Goal: Transaction & Acquisition: Purchase product/service

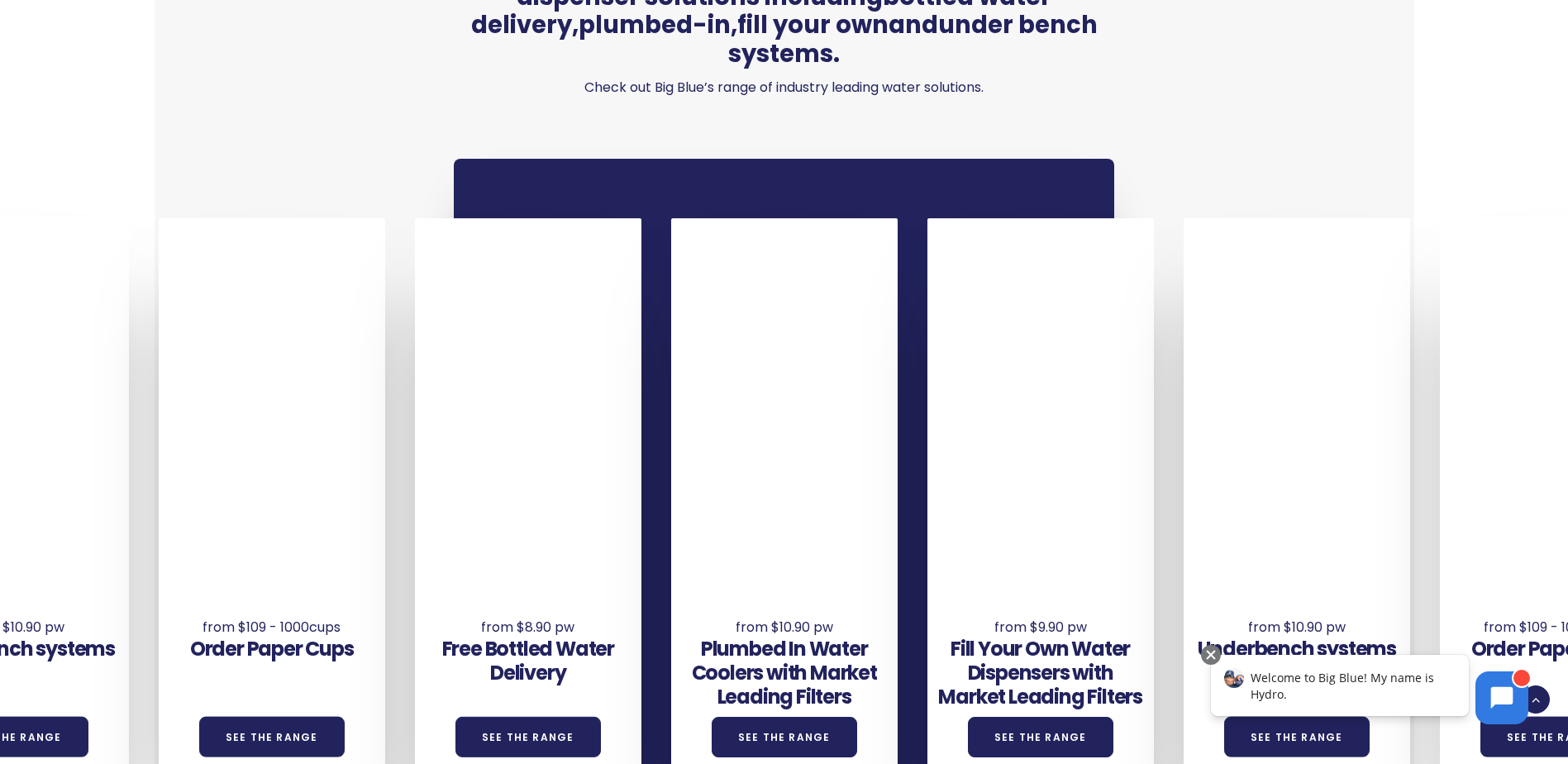
scroll to position [1075, 0]
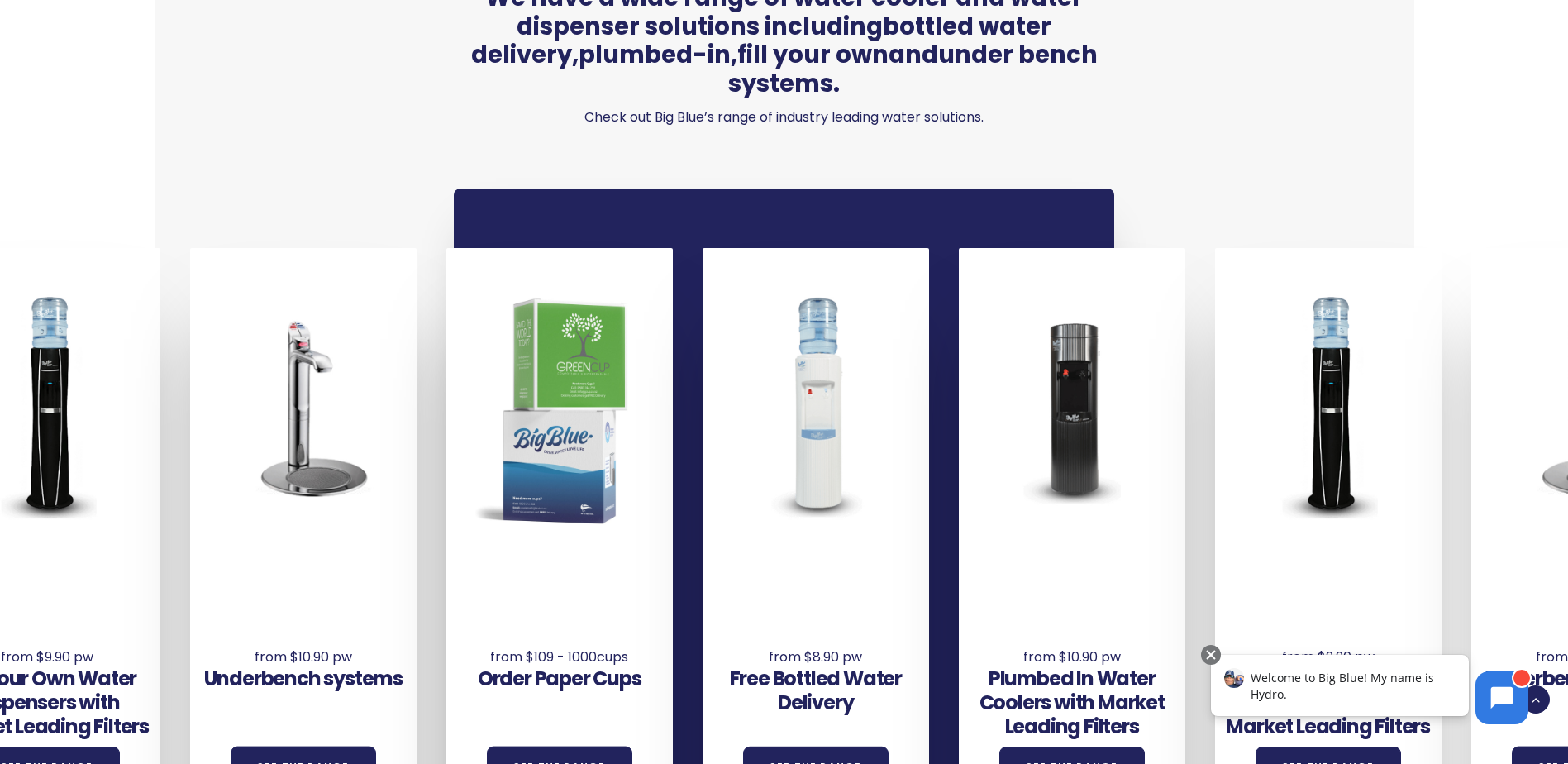
drag, startPoint x: 971, startPoint y: 405, endPoint x: -23, endPoint y: 416, distance: 994.1
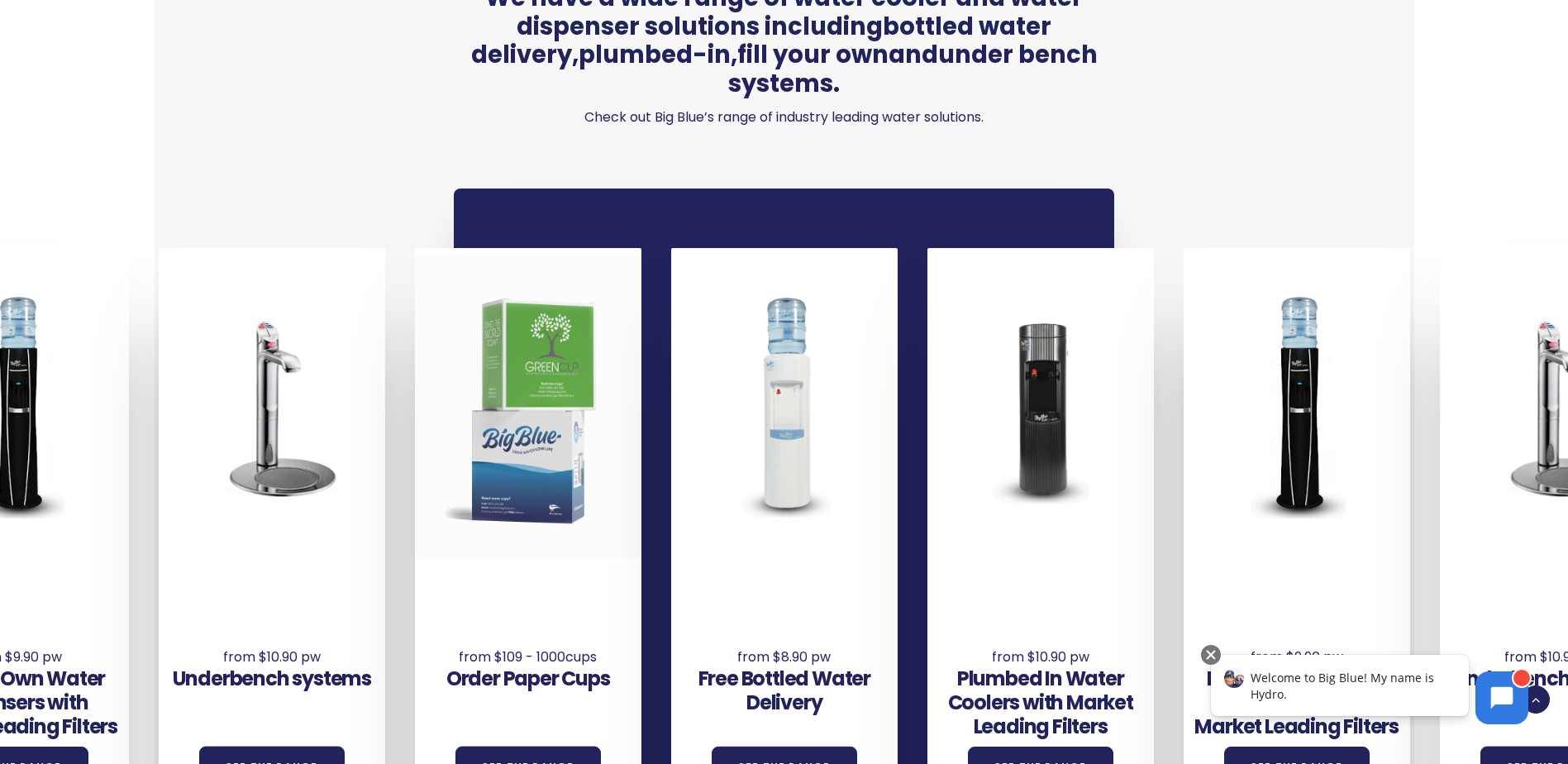
drag, startPoint x: 797, startPoint y: 421, endPoint x: 480, endPoint y: 398, distance: 317.8
click at [480, 398] on div "Underbench systems See the Range Order Paper Cups See the Range Free Bottled Wa…" at bounding box center [286, 538] width 3074 height 581
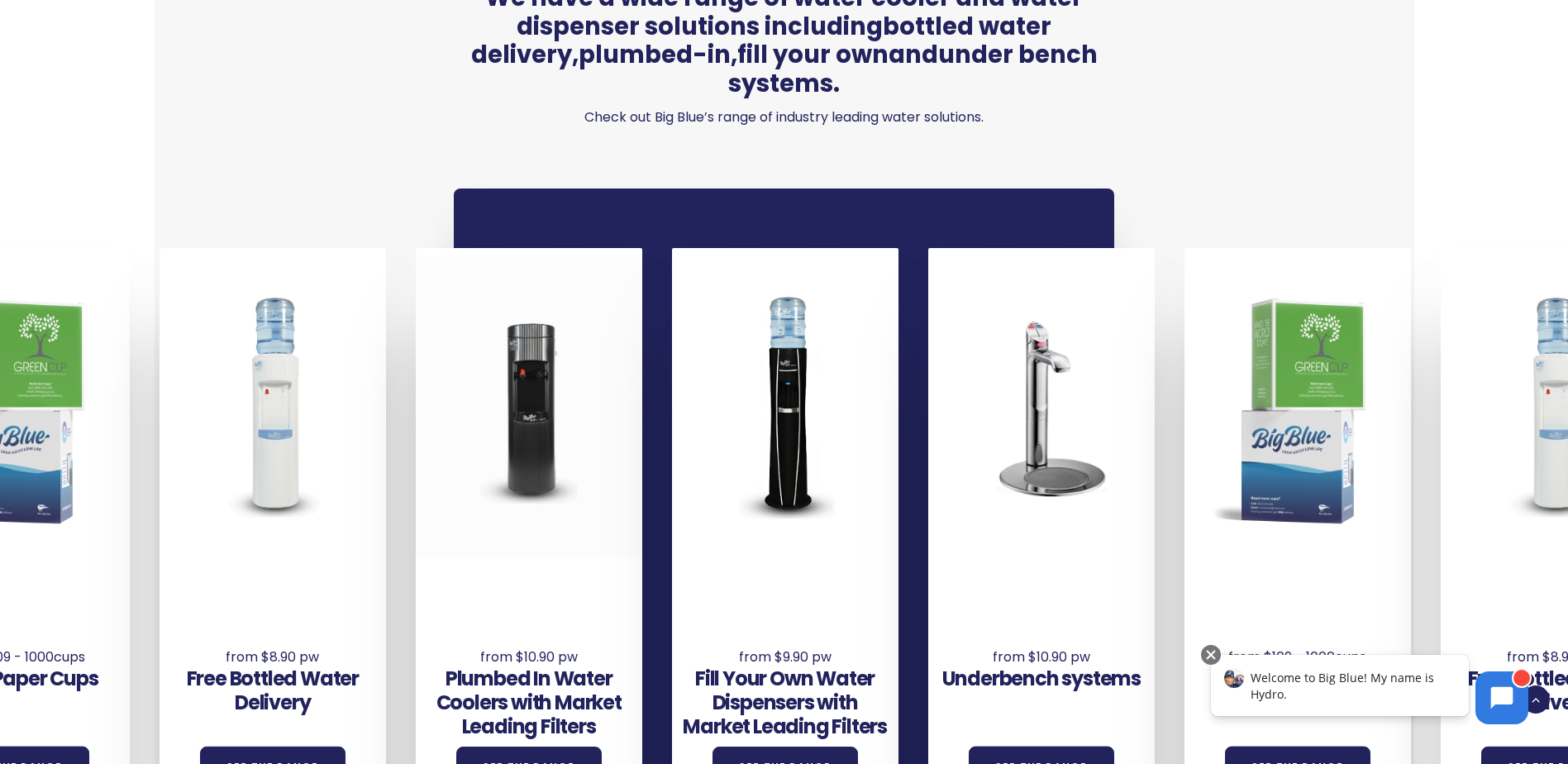
drag, startPoint x: 1109, startPoint y: 478, endPoint x: 573, endPoint y: 454, distance: 536.5
click at [573, 454] on div "Underbench systems See the Range Order Paper Cups See the Range Free Bottled Wa…" at bounding box center [1056, 538] width 3074 height 581
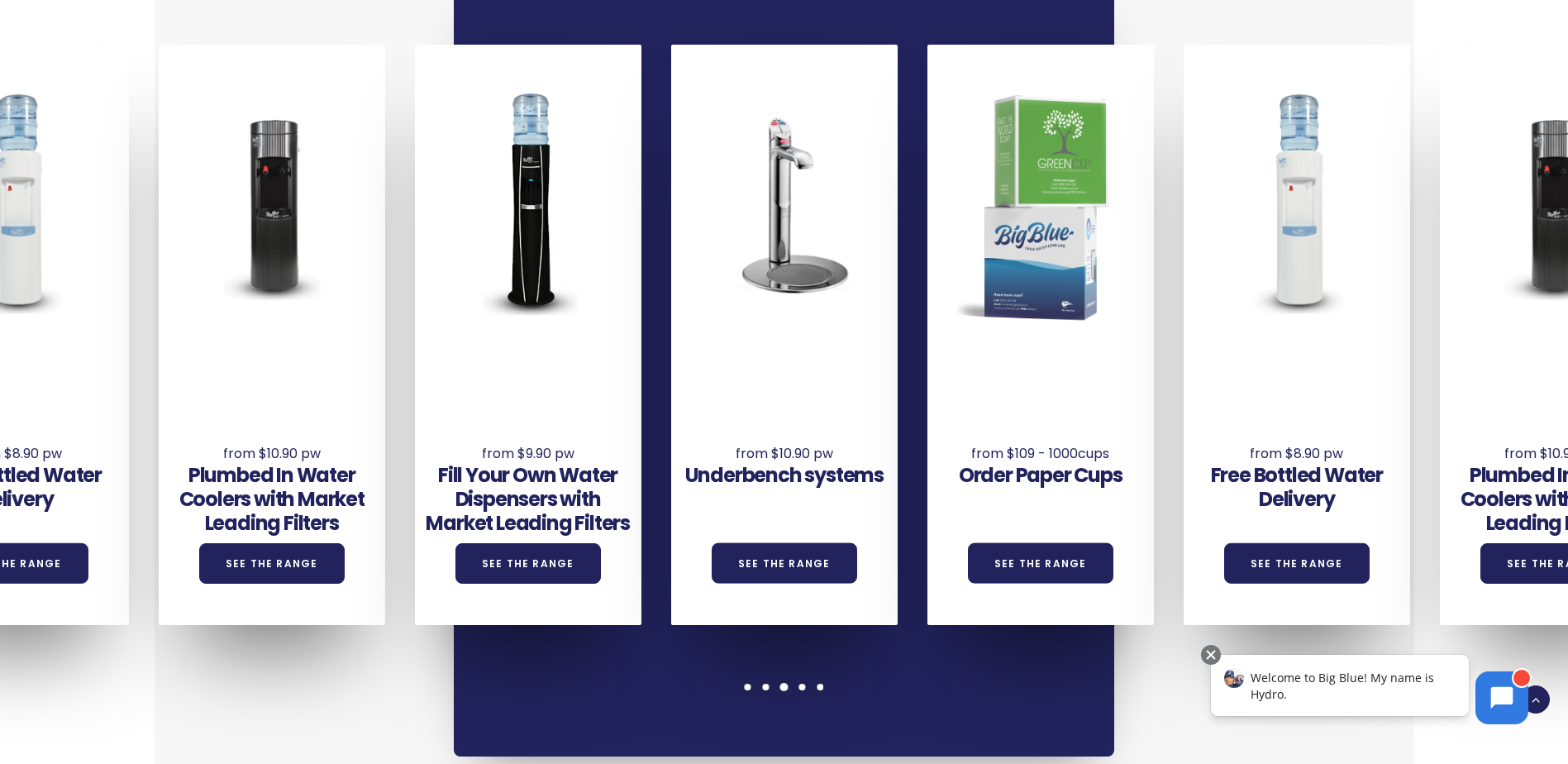
scroll to position [1323, 0]
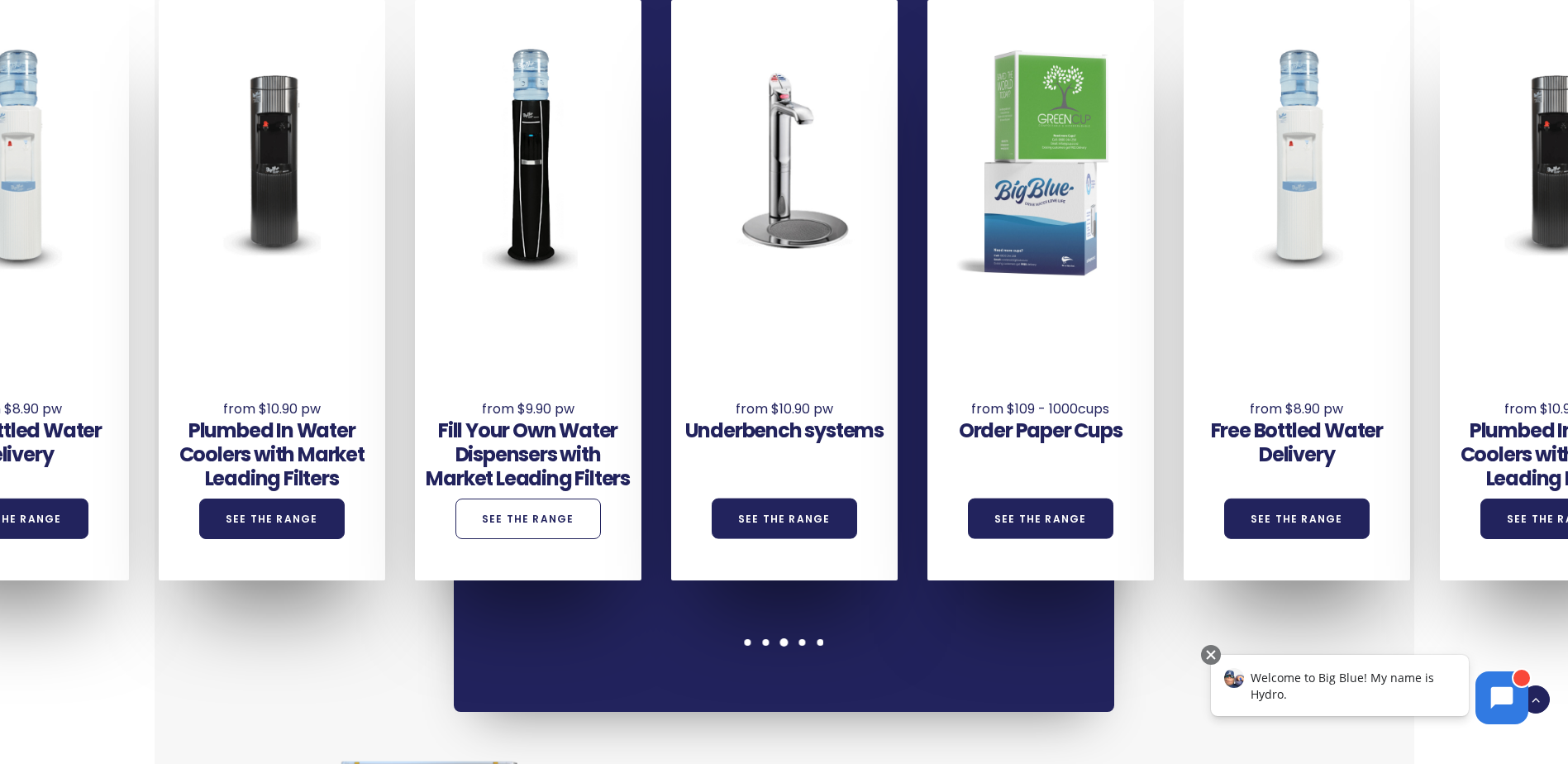
click at [519, 498] on link "See the Range" at bounding box center [529, 519] width 146 height 40
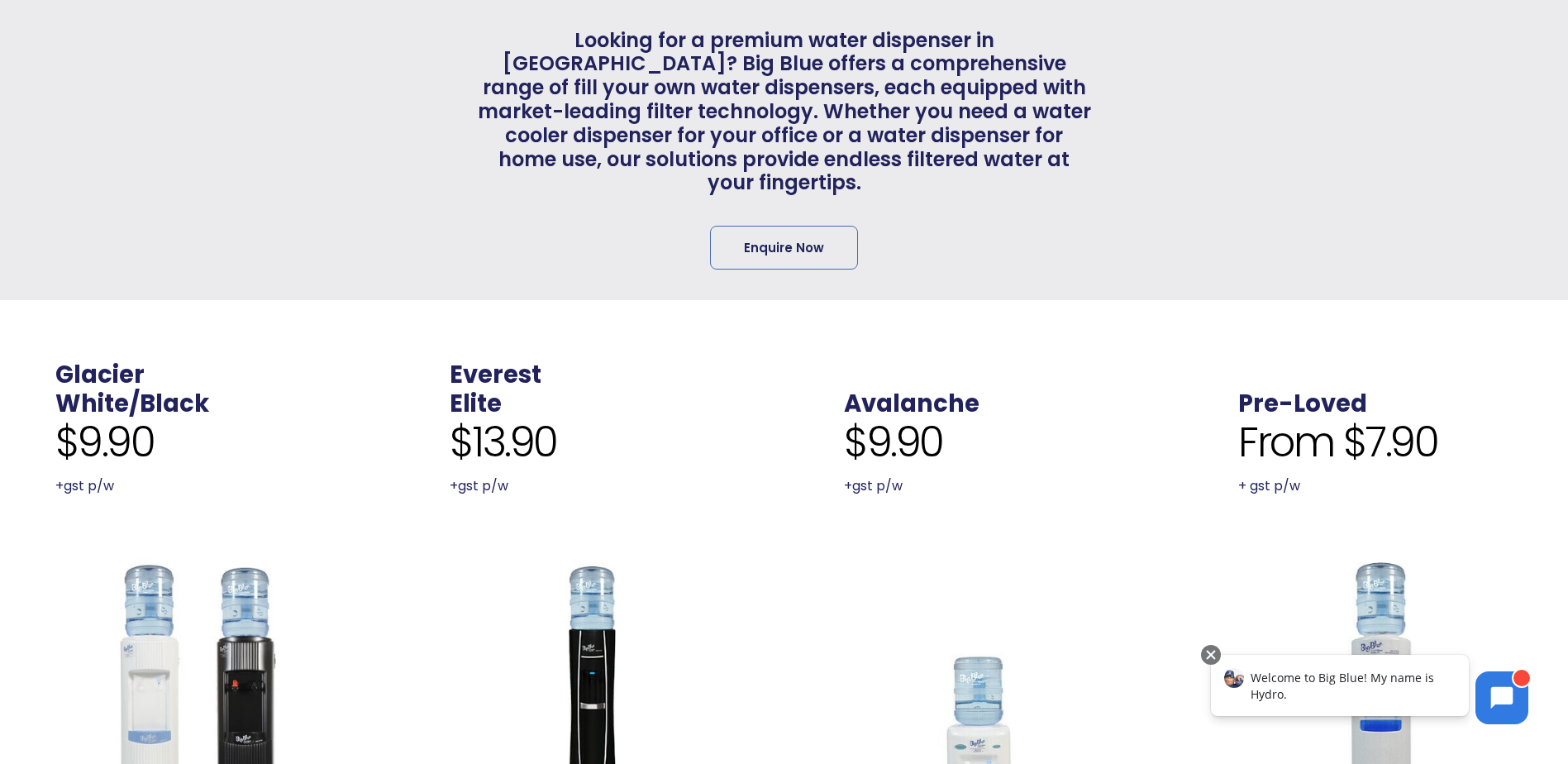
scroll to position [331, 0]
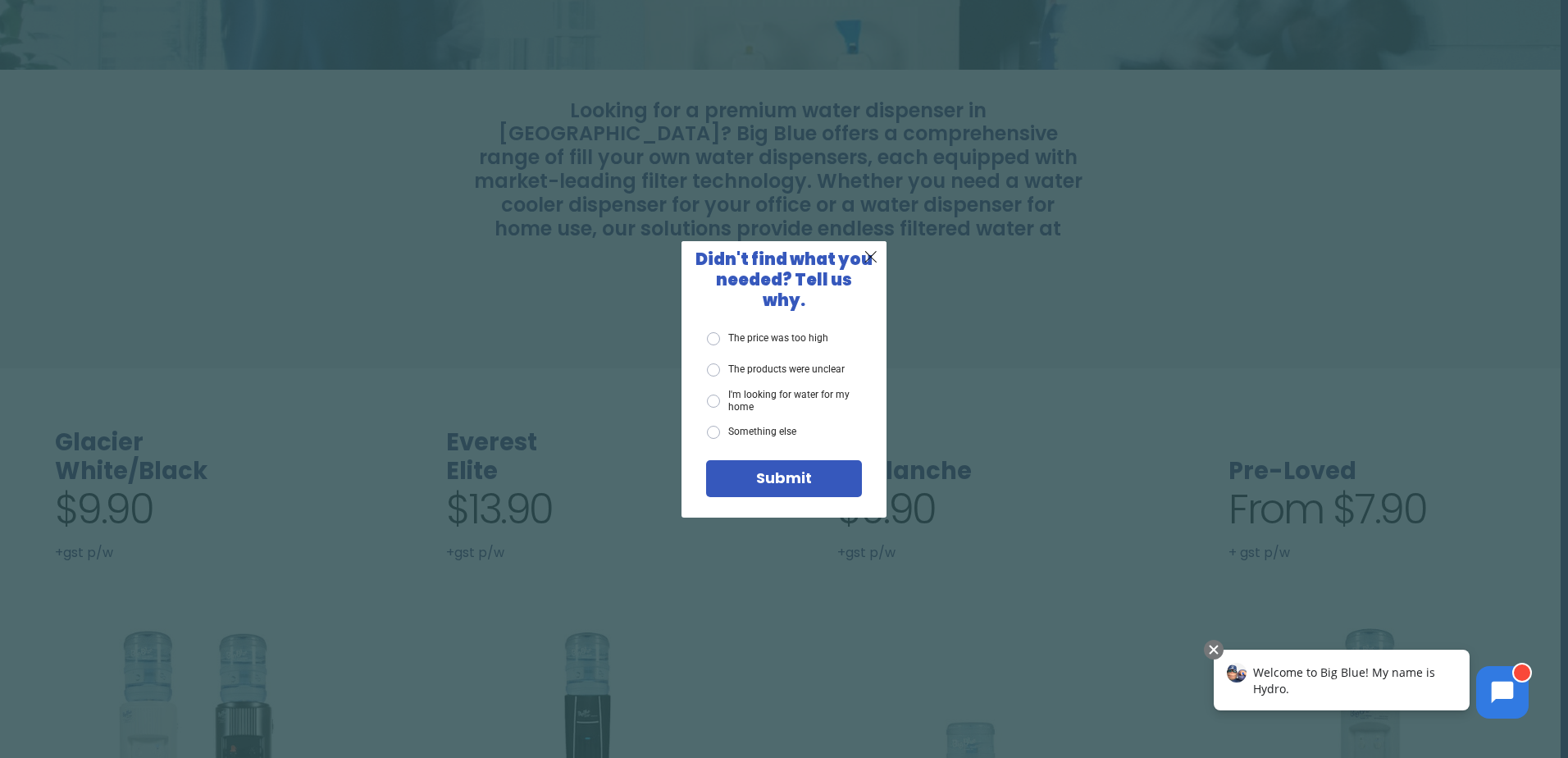
click at [870, 258] on span "X" at bounding box center [871, 256] width 15 height 21
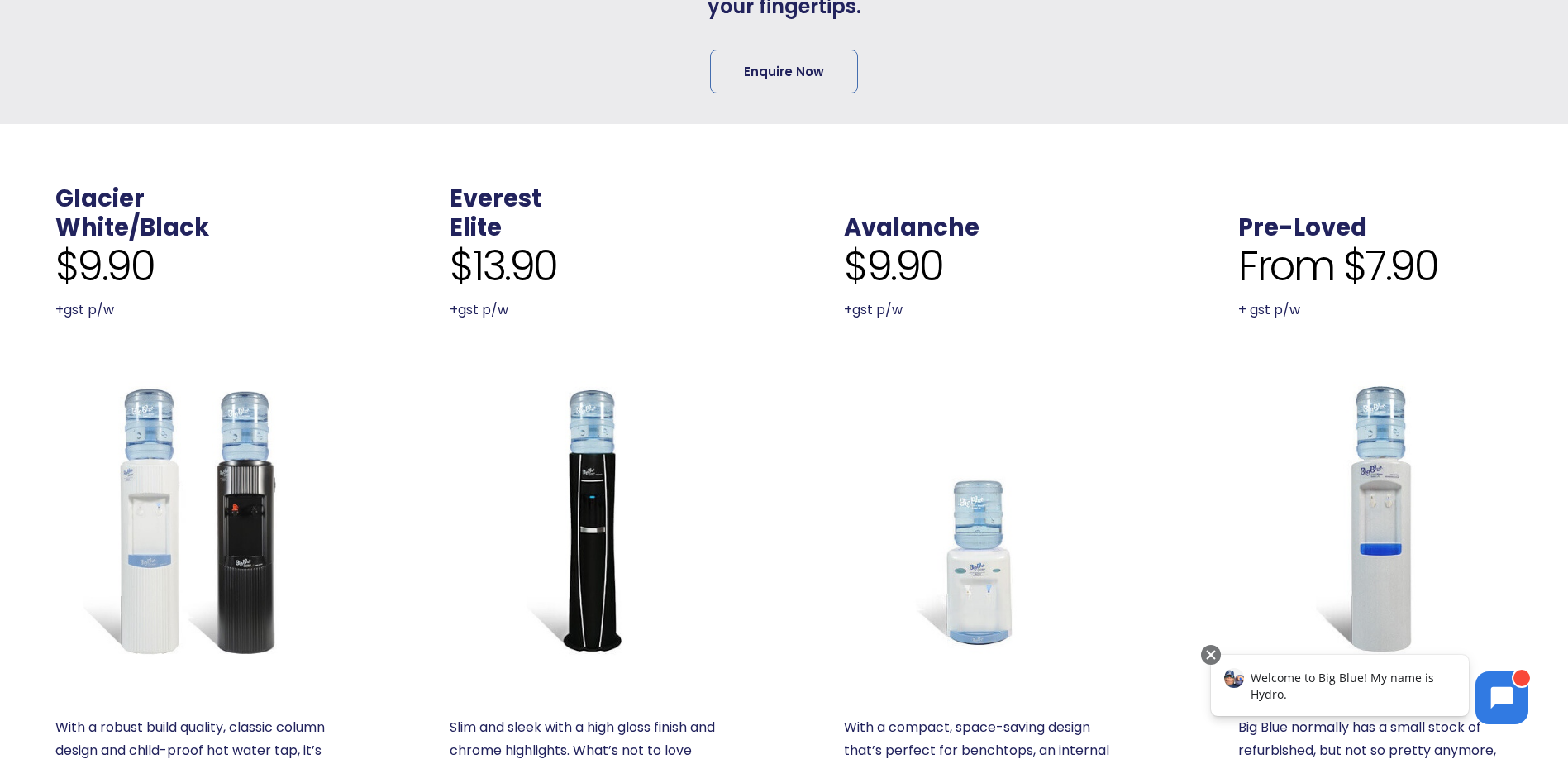
scroll to position [579, 0]
